Goal: Register for event/course

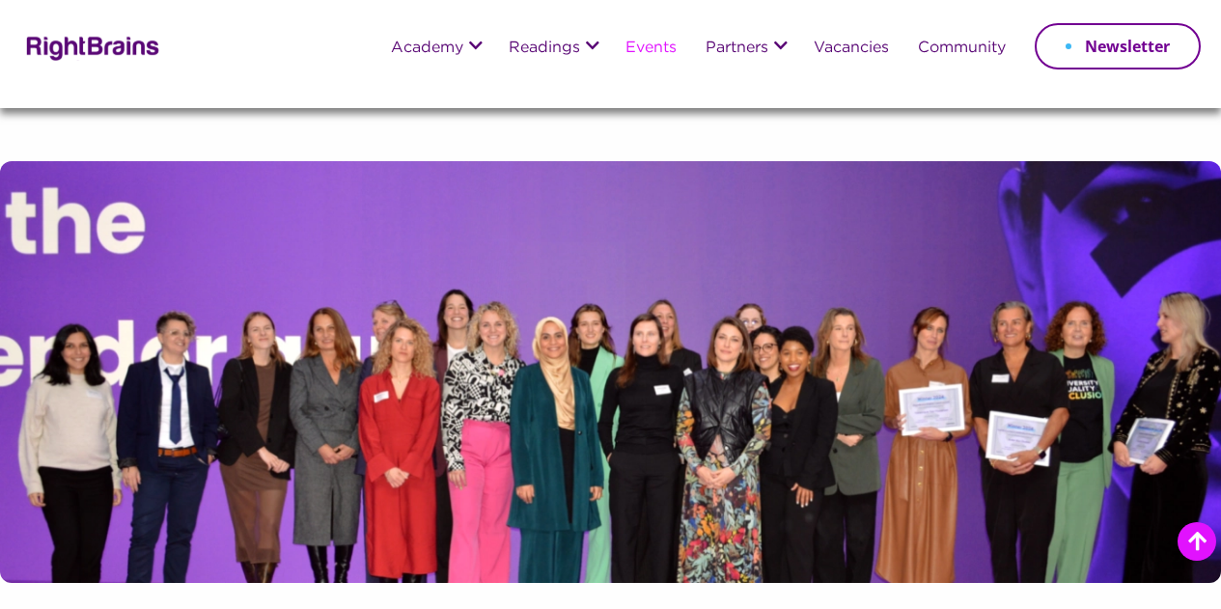
scroll to position [1447, 0]
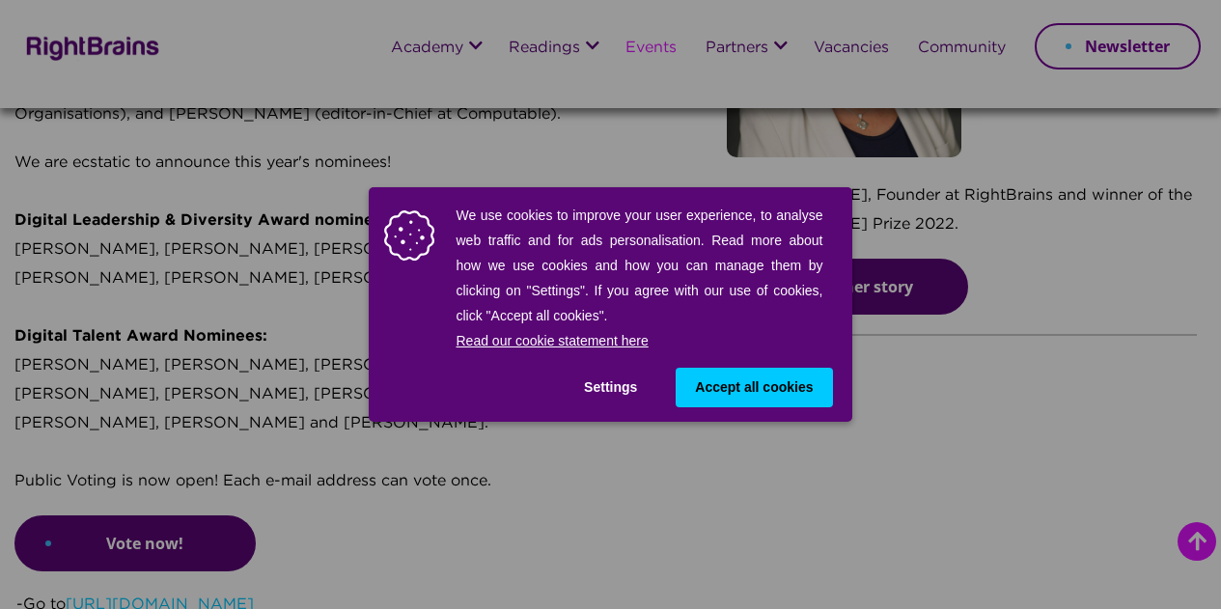
click at [632, 386] on button "Settings" at bounding box center [610, 388] width 92 height 40
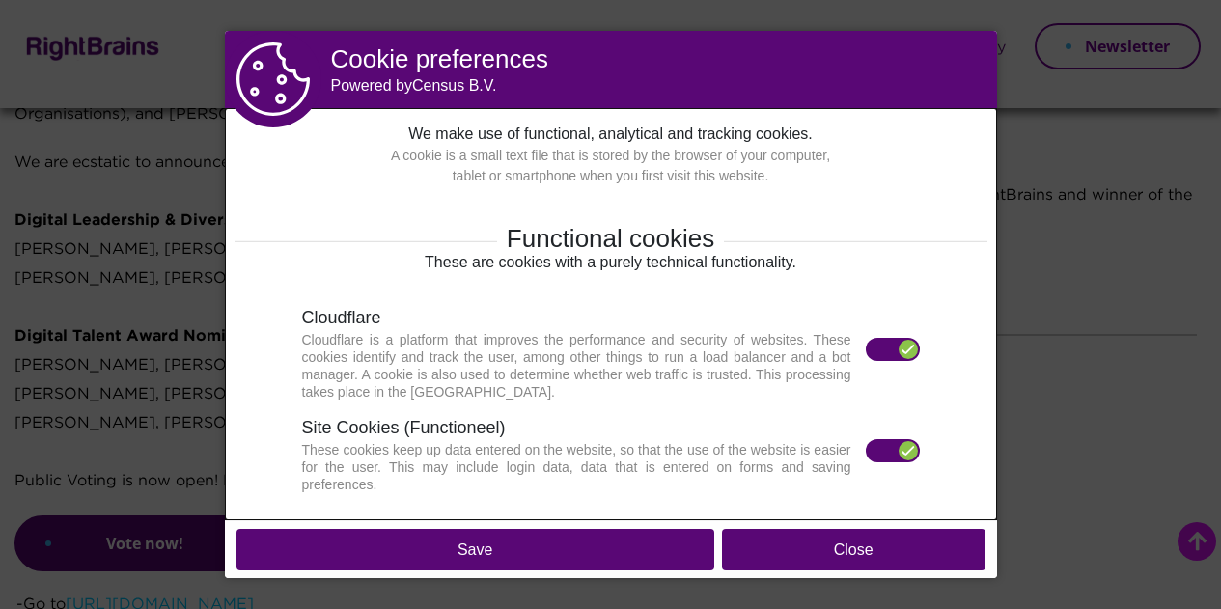
click at [898, 454] on div at bounding box center [907, 450] width 19 height 19
click at [890, 339] on label at bounding box center [893, 349] width 54 height 23
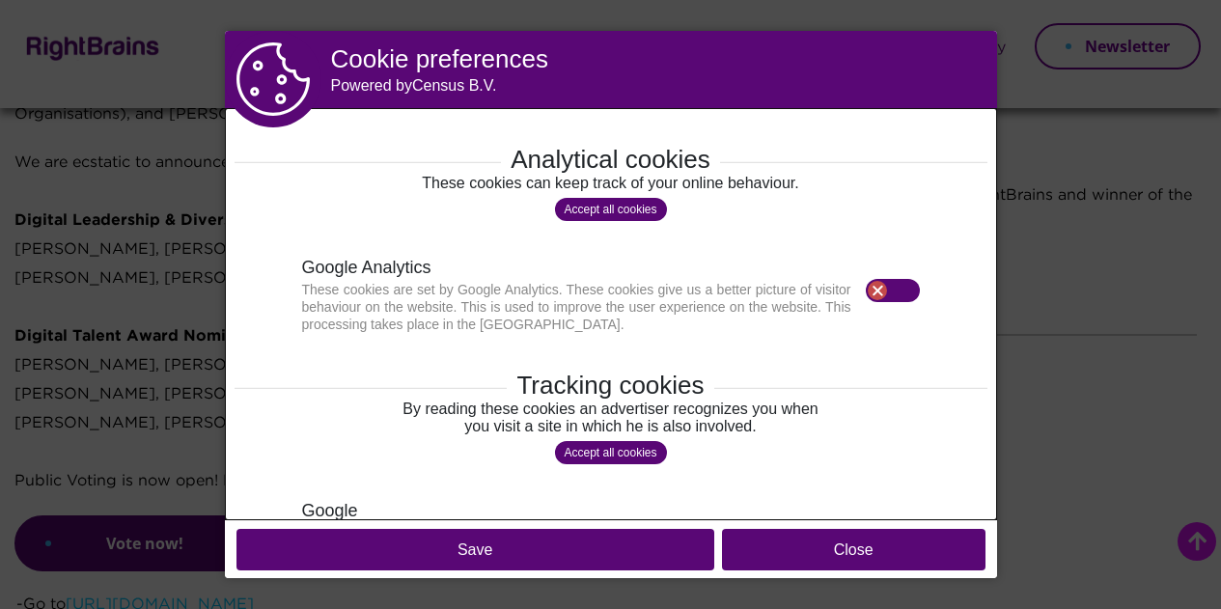
click at [612, 557] on button "Save" at bounding box center [475, 549] width 478 height 41
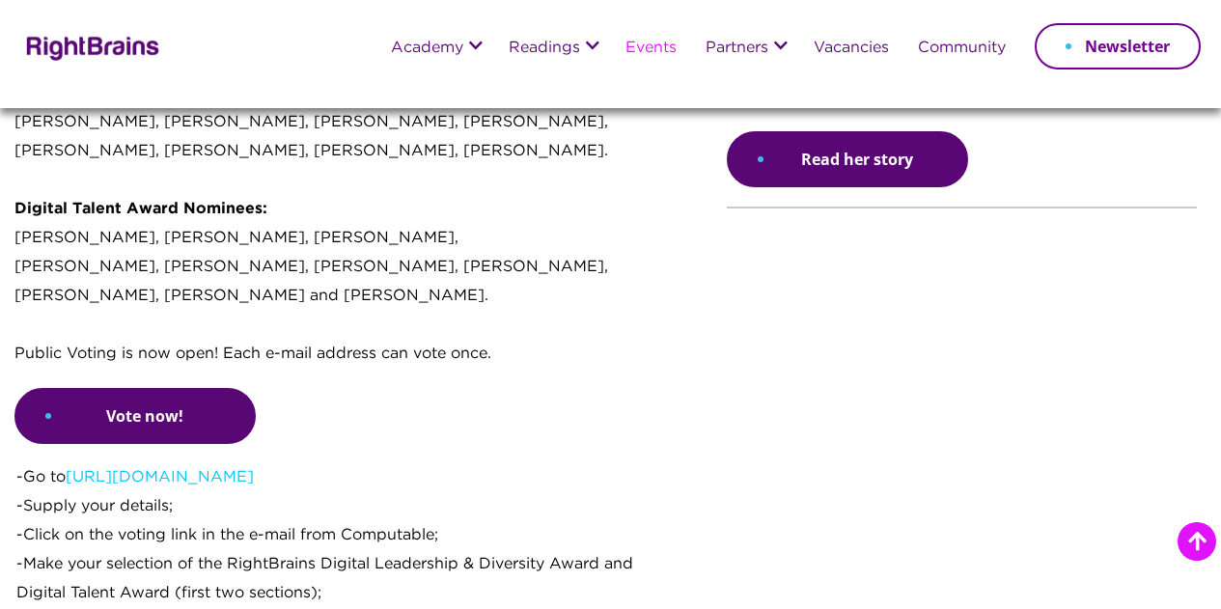
scroll to position [1640, 0]
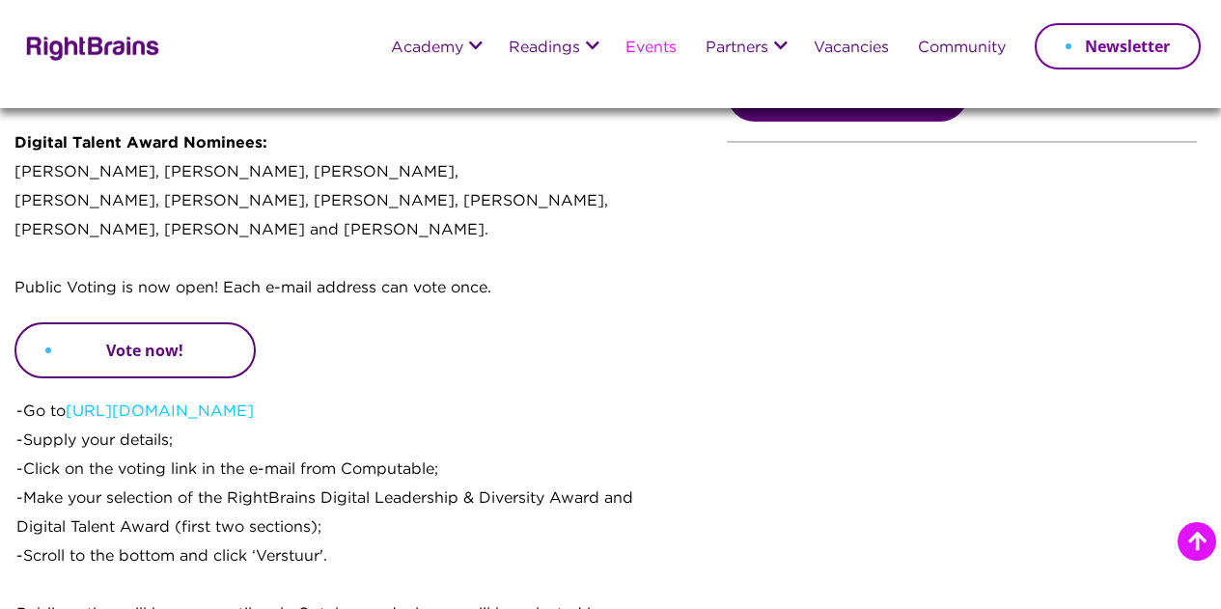
click at [172, 378] on link "Vote now!" at bounding box center [134, 350] width 241 height 56
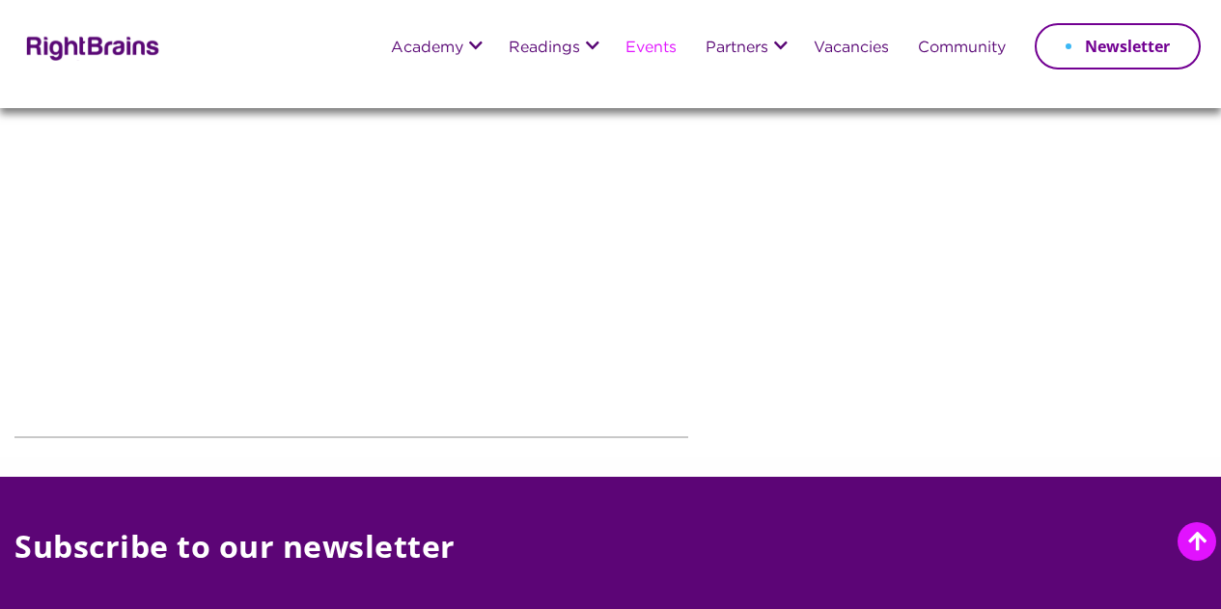
scroll to position [3500, 0]
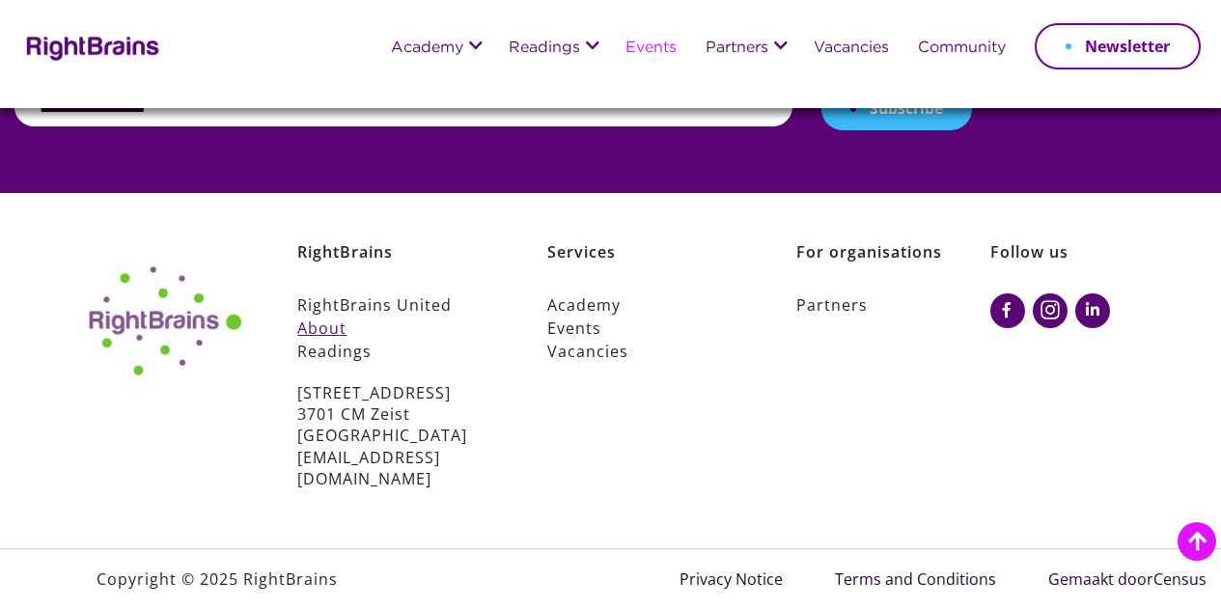
click at [320, 340] on link "About" at bounding box center [394, 327] width 194 height 23
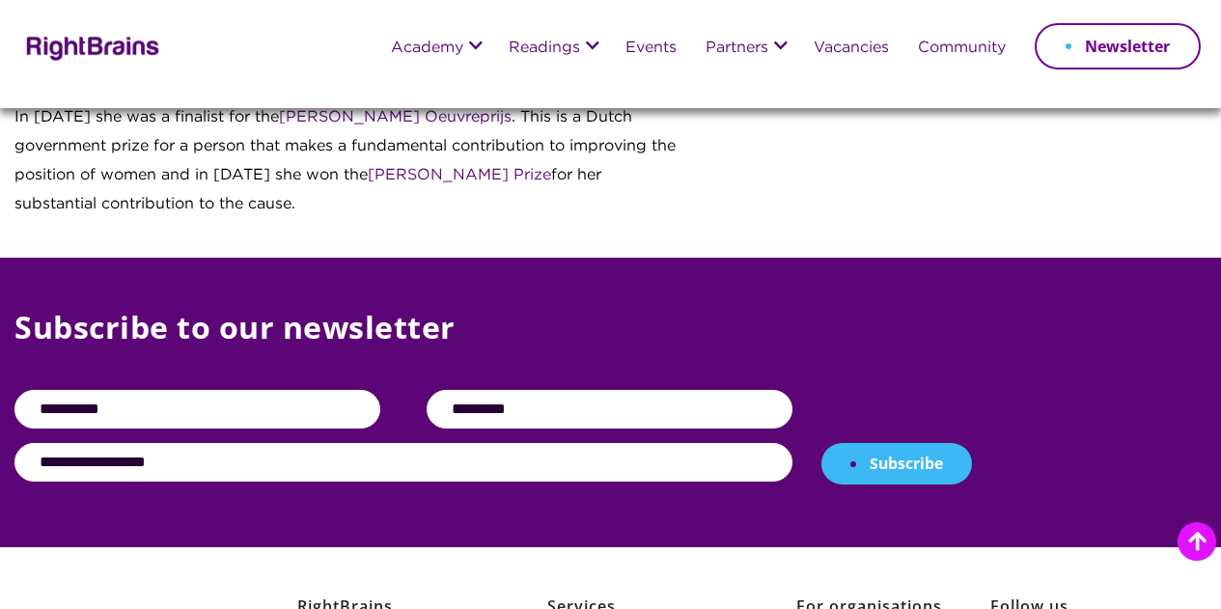
scroll to position [3288, 0]
